Goal: Transaction & Acquisition: Purchase product/service

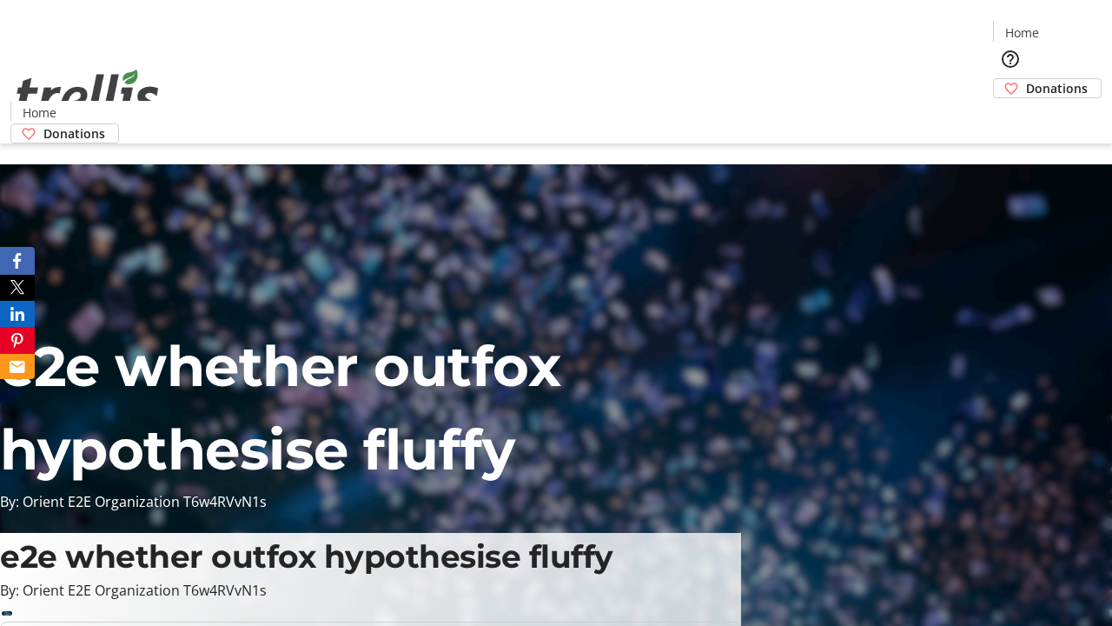
click at [1026, 79] on span "Donations" at bounding box center [1057, 88] width 62 height 18
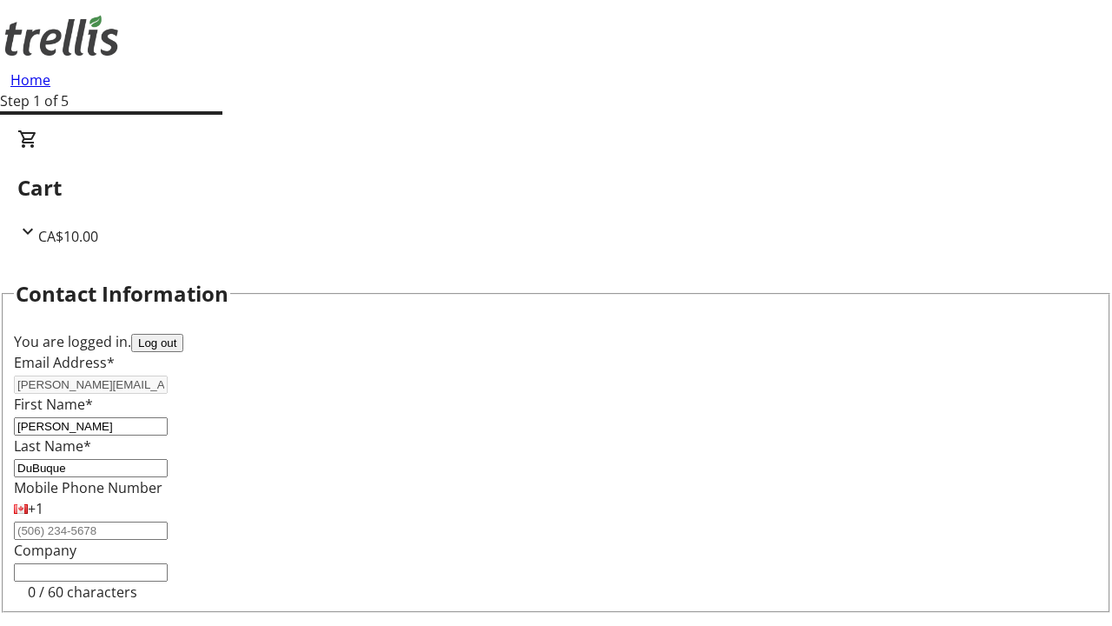
select select "CA"
type input "[STREET_ADDRESS][PERSON_NAME]"
type input "Kelowna"
select select "BC"
type input "Kelowna"
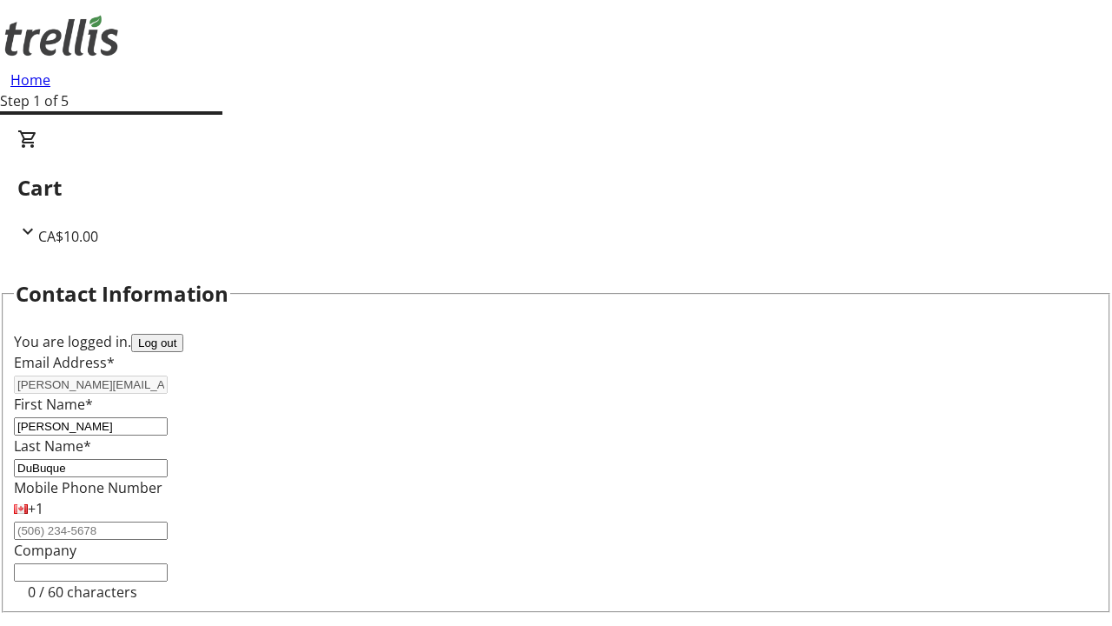
scroll to position [233, 0]
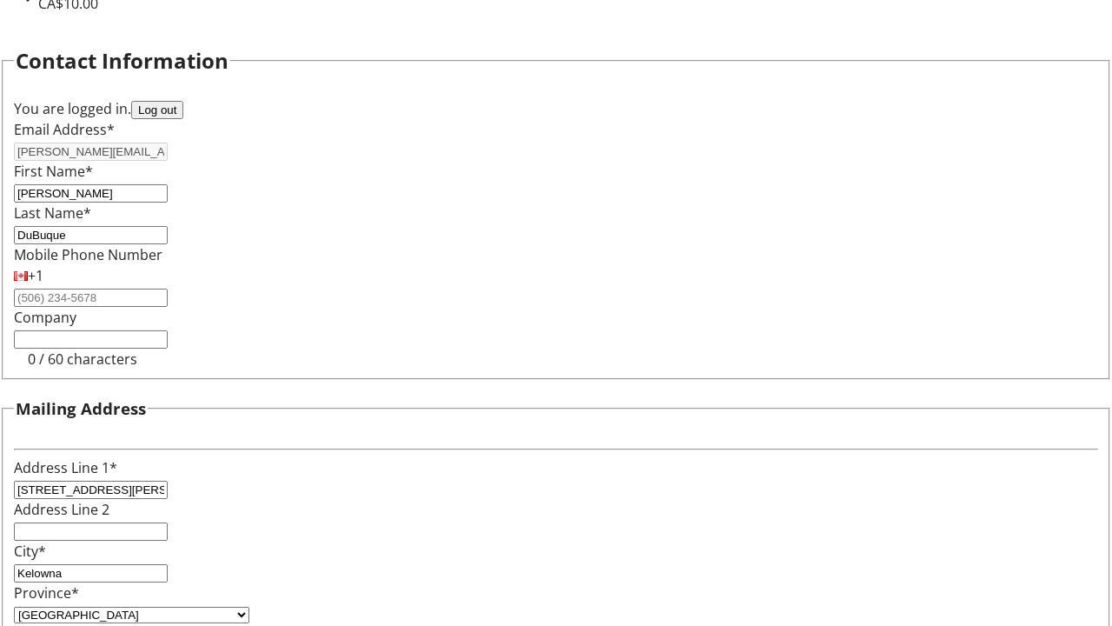
type input "V1Y 0C2"
